Goal: Task Accomplishment & Management: Manage account settings

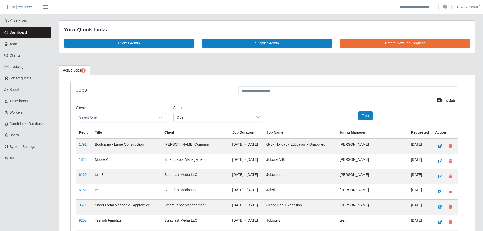
click at [11, 33] on span "Dashboard" at bounding box center [18, 32] width 17 height 4
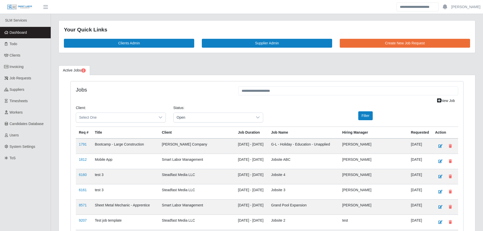
click at [30, 33] on link "Dashboard" at bounding box center [25, 32] width 51 height 11
click at [33, 35] on link "Dashboard" at bounding box center [25, 32] width 51 height 11
click at [30, 28] on link "Dashboard" at bounding box center [25, 32] width 51 height 11
click at [25, 32] on span "Dashboard" at bounding box center [18, 32] width 17 height 4
click at [183, 117] on span "Open" at bounding box center [213, 117] width 79 height 9
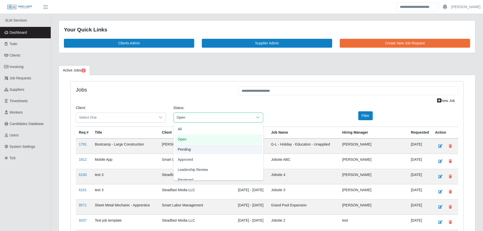
click at [185, 147] on span "Pending" at bounding box center [184, 149] width 13 height 5
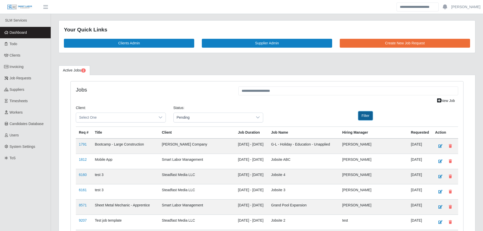
drag, startPoint x: 364, startPoint y: 114, endPoint x: 304, endPoint y: 128, distance: 62.4
click at [364, 114] on button "Filter" at bounding box center [365, 115] width 14 height 9
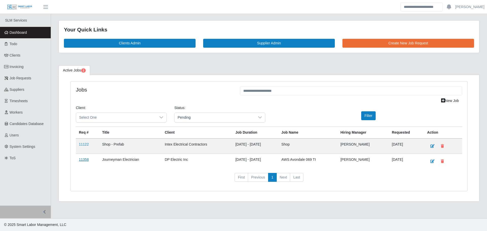
click at [87, 160] on link "11358" at bounding box center [84, 159] width 10 height 4
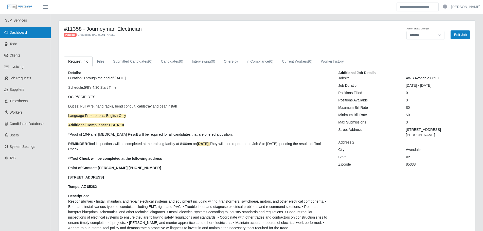
click at [44, 33] on link "Dashboard" at bounding box center [25, 32] width 51 height 11
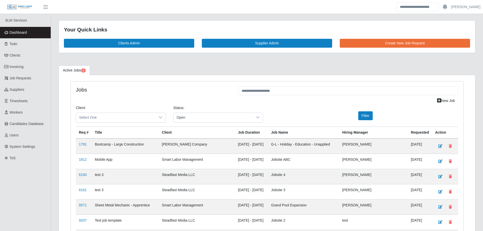
click at [39, 32] on link "Dashboard" at bounding box center [25, 32] width 51 height 11
click at [39, 31] on link "Dashboard" at bounding box center [25, 32] width 51 height 11
click at [30, 35] on link "Dashboard" at bounding box center [25, 32] width 51 height 11
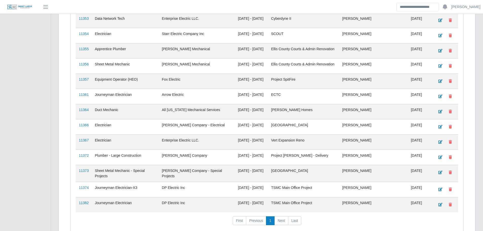
scroll to position [698, 0]
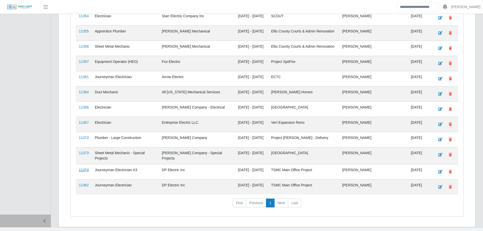
click at [84, 168] on link "11374" at bounding box center [84, 170] width 10 height 4
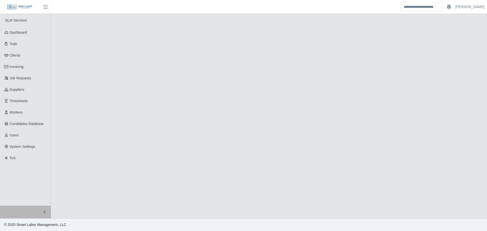
select select "****"
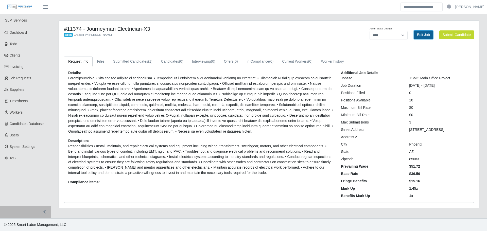
click at [422, 33] on link "Edit Job" at bounding box center [424, 34] width 20 height 9
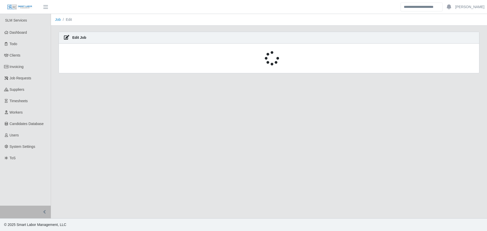
select select "****"
select select "*"
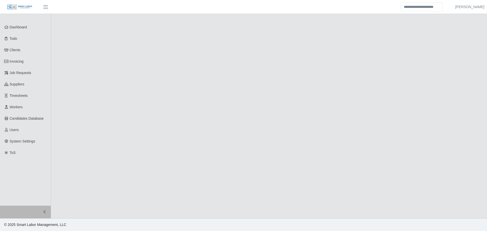
select select "****"
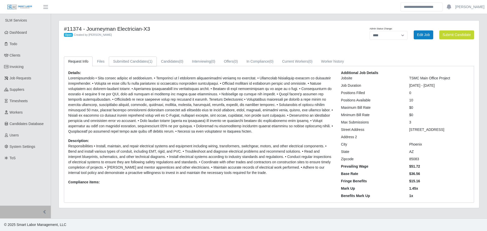
click at [132, 62] on link "Submitted Candidates (1)" at bounding box center [133, 62] width 48 height 10
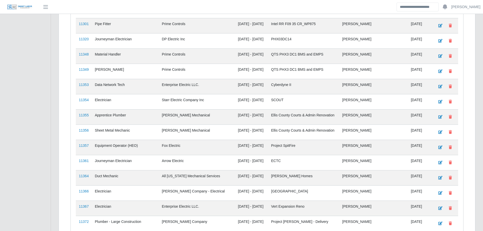
scroll to position [698, 0]
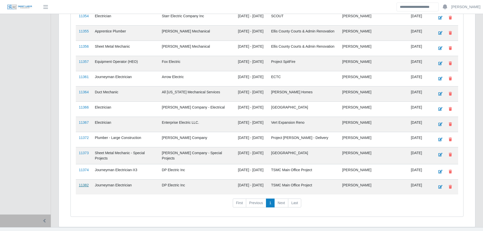
click at [85, 183] on link "11382" at bounding box center [84, 185] width 10 height 4
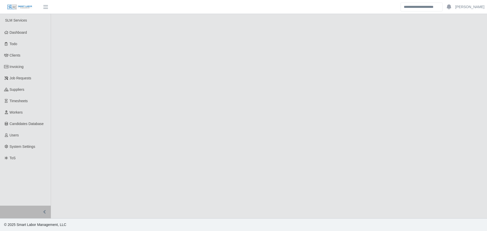
select select "****"
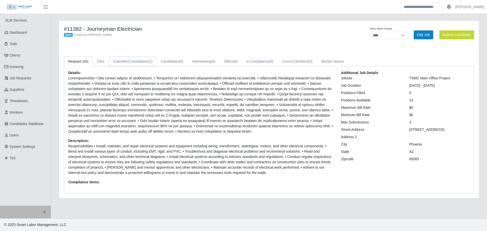
click at [144, 61] on link "Submitted Candidates (1)" at bounding box center [133, 62] width 48 height 10
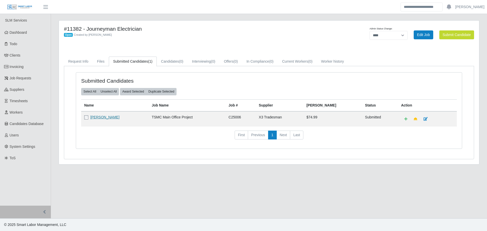
click at [114, 118] on link "[PERSON_NAME]" at bounding box center [104, 117] width 29 height 4
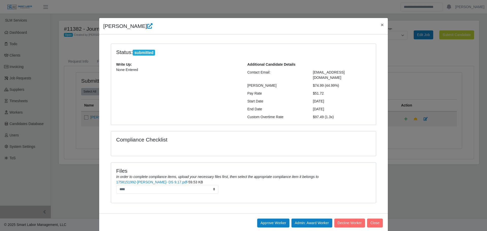
click at [64, 148] on div "[PERSON_NAME] × Status: submitted Write Up: None Entered Additional Candidate D…" at bounding box center [243, 115] width 487 height 231
click at [46, 23] on div "[PERSON_NAME] × Status: submitted Write Up: None Entered Additional Candidate D…" at bounding box center [243, 115] width 487 height 231
click at [369, 219] on button "Close" at bounding box center [375, 223] width 16 height 9
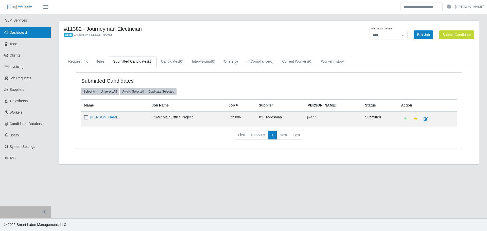
click at [30, 29] on link "Dashboard" at bounding box center [25, 32] width 51 height 11
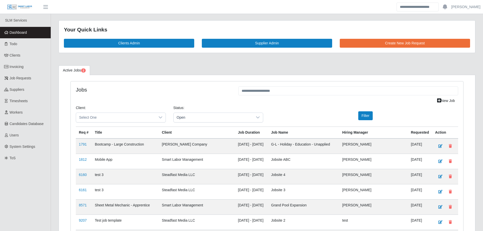
click at [27, 32] on span "Dashboard" at bounding box center [18, 32] width 17 height 4
click at [40, 33] on link "Dashboard" at bounding box center [25, 32] width 51 height 11
click at [31, 30] on link "Dashboard" at bounding box center [25, 32] width 51 height 11
